Goal: Navigation & Orientation: Understand site structure

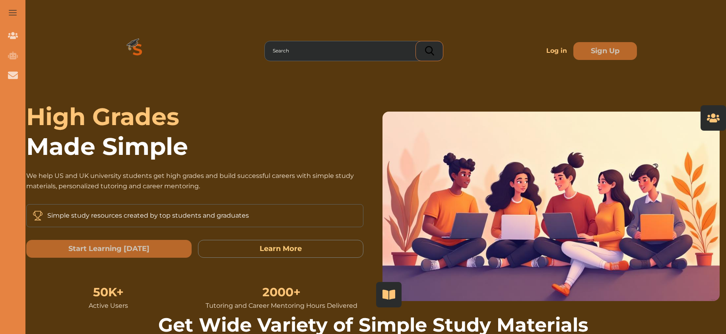
click at [19, 13] on button at bounding box center [12, 12] width 25 height 25
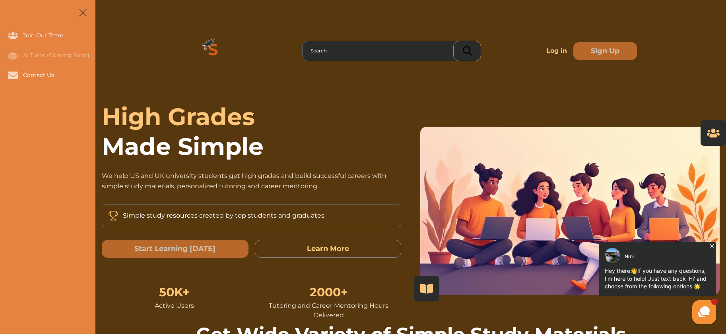
click at [84, 14] on span at bounding box center [83, 13] width 8 height 8
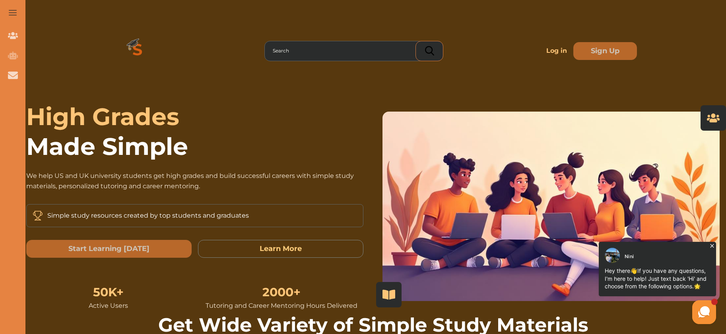
click at [699, 304] on picture at bounding box center [704, 313] width 24 height 24
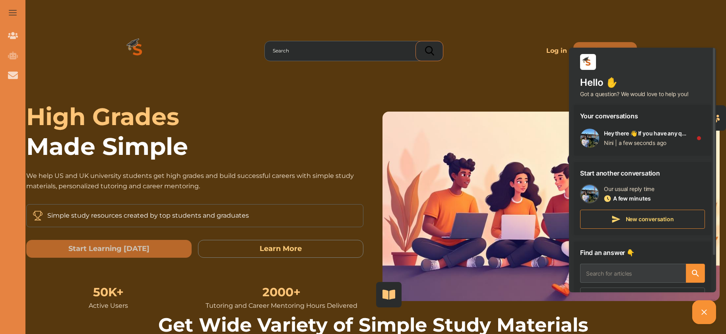
click at [350, 136] on span "Made Simple" at bounding box center [194, 147] width 337 height 30
click at [710, 318] on picture at bounding box center [704, 313] width 24 height 24
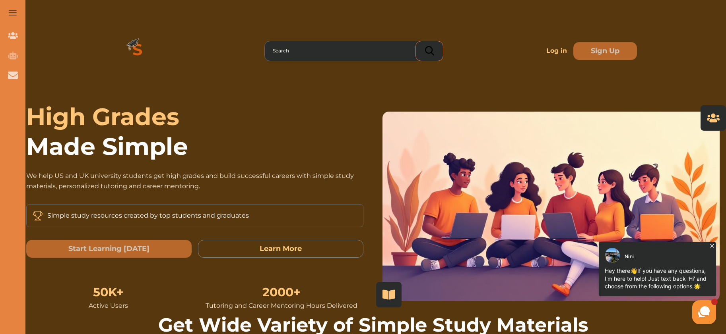
click at [14, 19] on button at bounding box center [12, 12] width 25 height 25
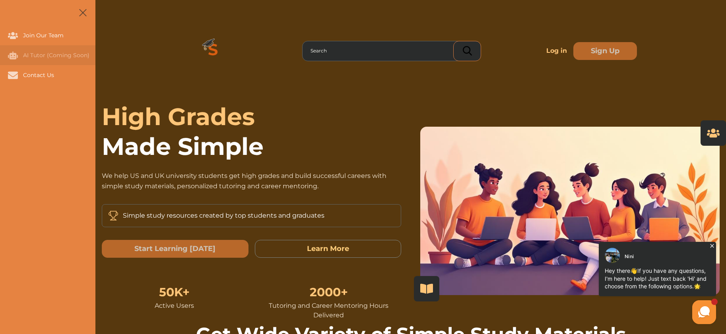
click at [0, 54] on div "AI Tutor (Coming Soon)" at bounding box center [0, 55] width 0 height 20
click at [81, 11] on span at bounding box center [83, 13] width 8 height 8
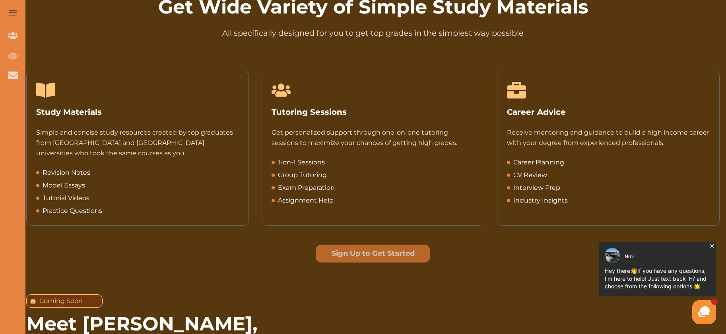
scroll to position [318, 0]
